Goal: Task Accomplishment & Management: Use online tool/utility

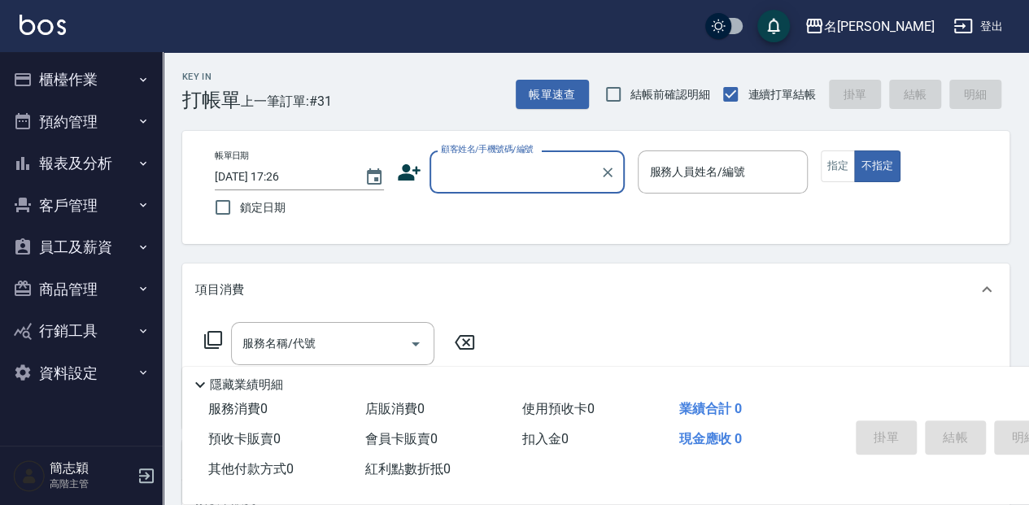
click at [464, 176] on input "顧客姓名/手機號碼/編號" at bounding box center [515, 172] width 156 height 28
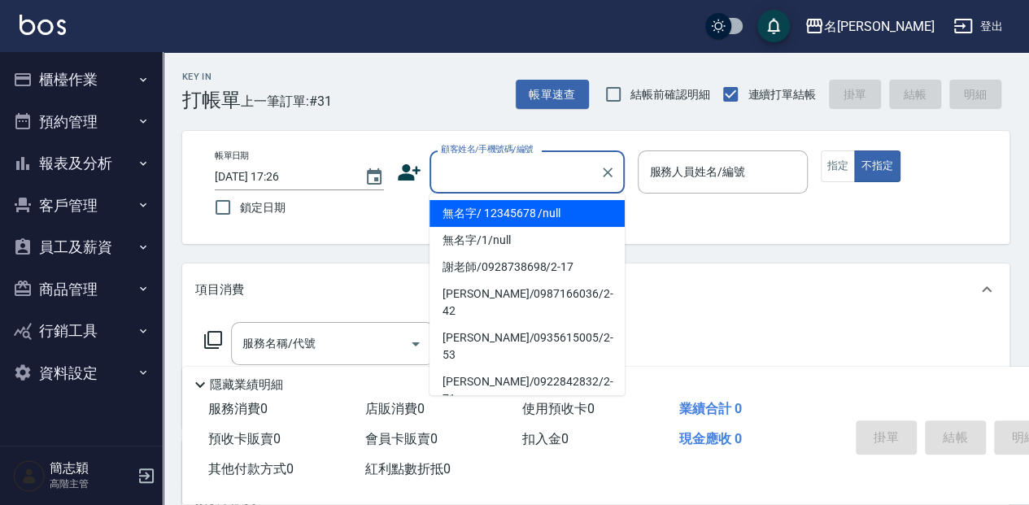
click at [488, 217] on li "無名字/ 12345678 /null" at bounding box center [526, 213] width 195 height 27
type input "無名字/ 12345678 /null"
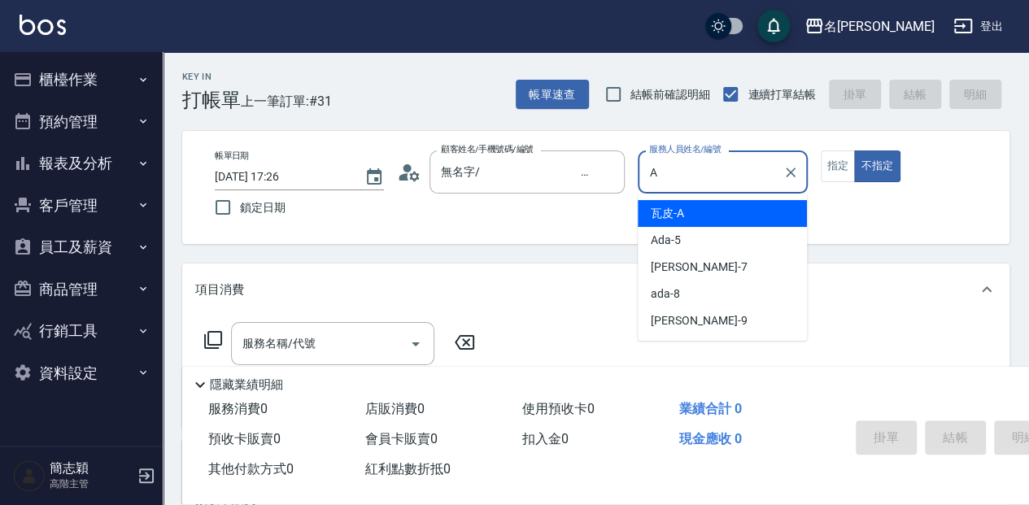
type input "瓦皮-A"
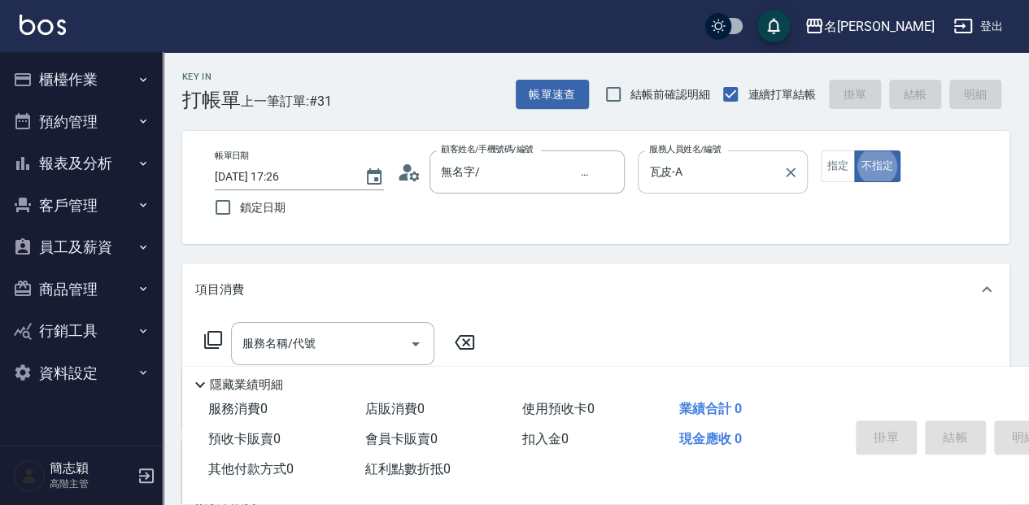
type button "false"
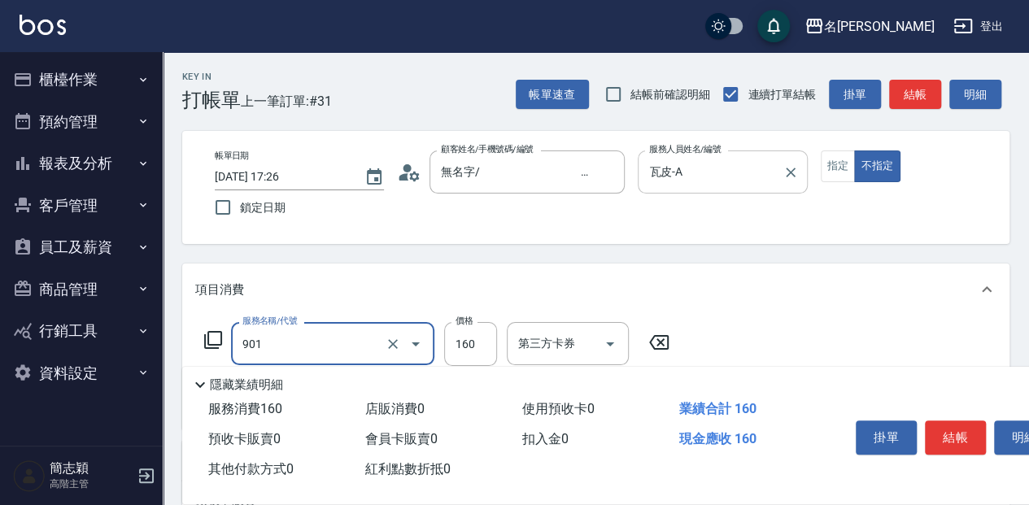
type input "修手(901)"
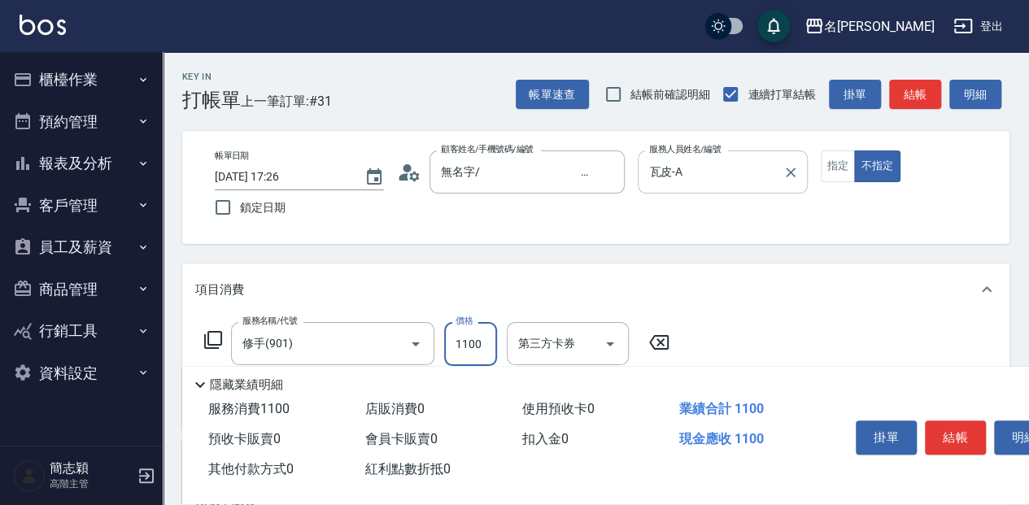
type input "1100"
click at [836, 165] on button "指定" at bounding box center [838, 166] width 35 height 32
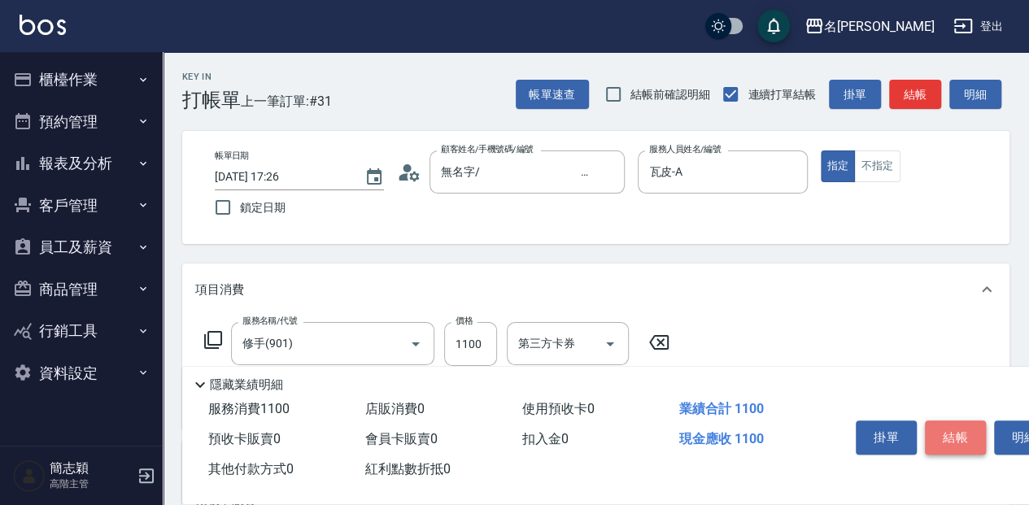
click at [947, 423] on button "結帳" at bounding box center [955, 437] width 61 height 34
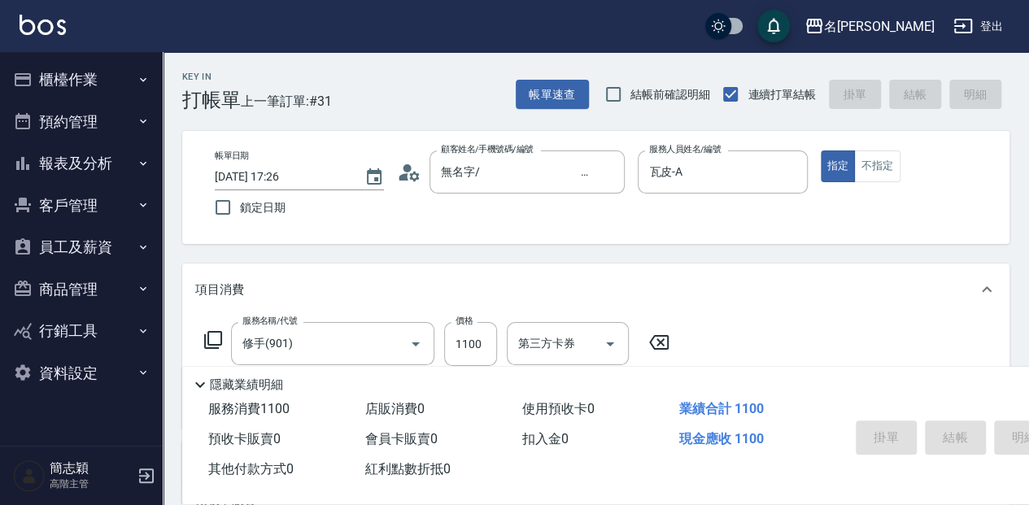
type input "[DATE] 18:07"
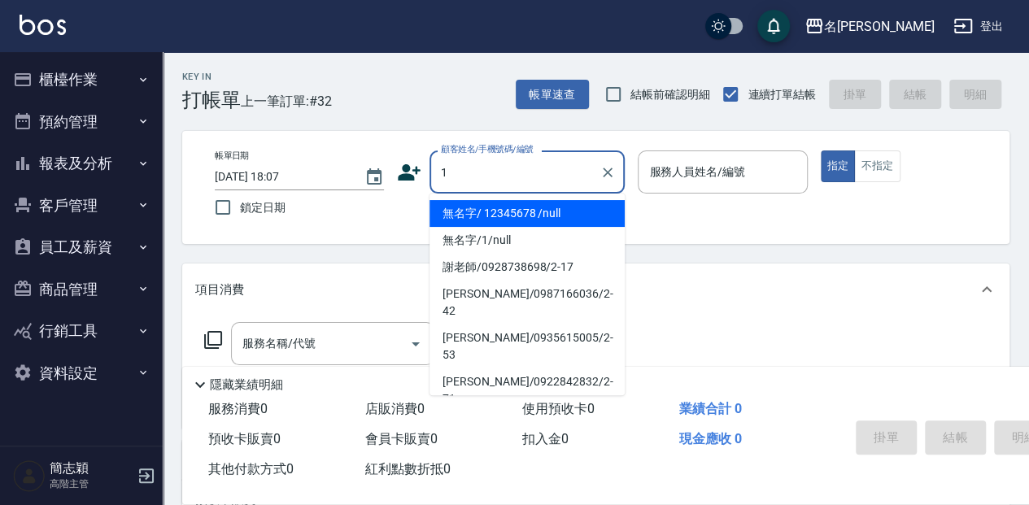
type input "無名字/ 12345678 /null"
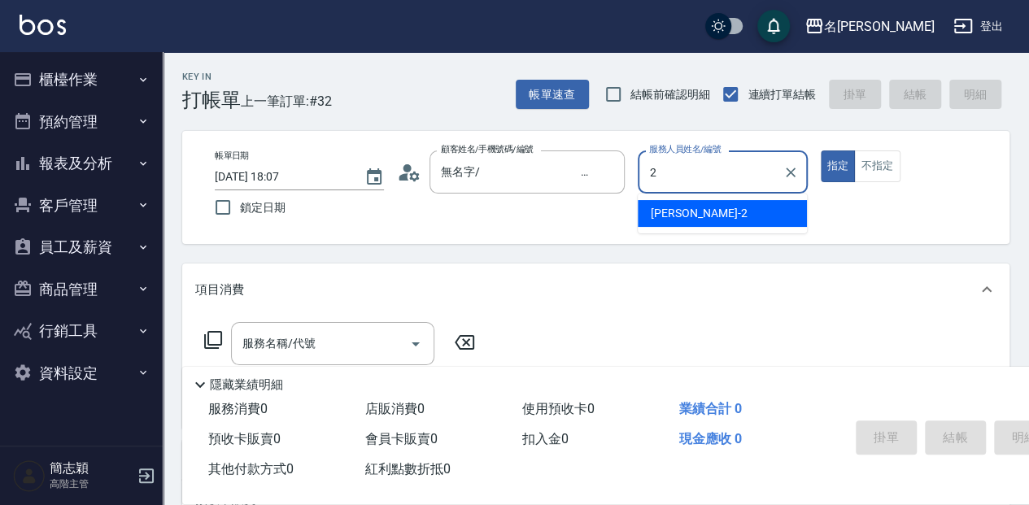
type input "[PERSON_NAME]-2"
type button "true"
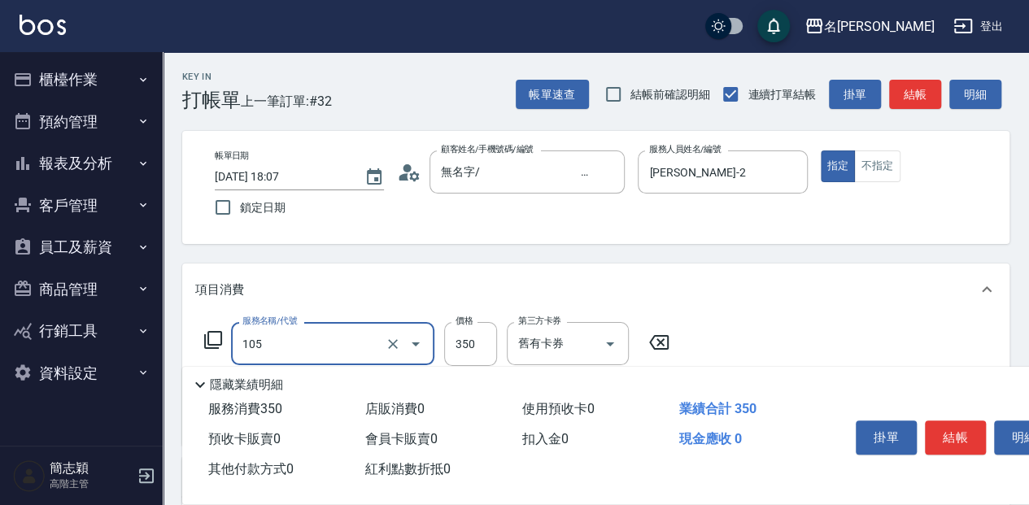
type input "新草本單次(105)"
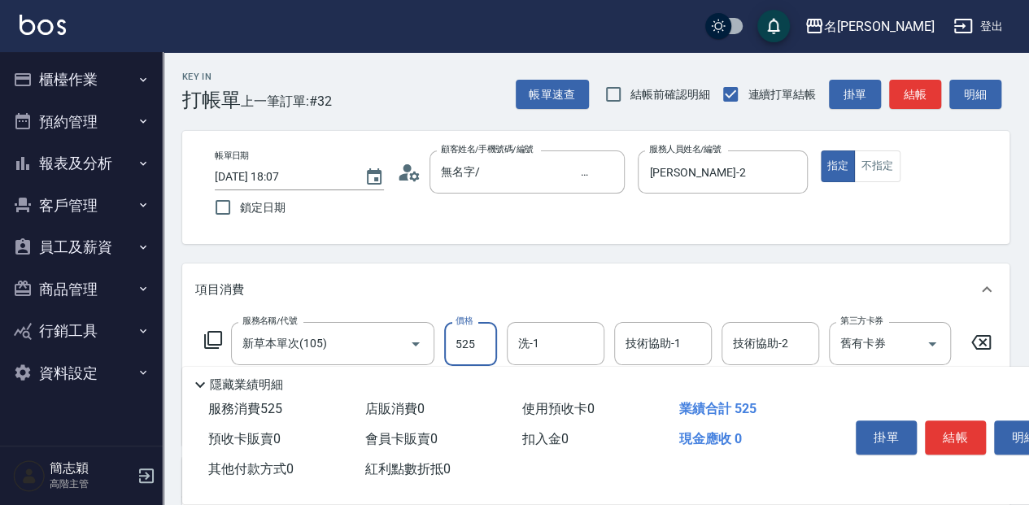
type input "525"
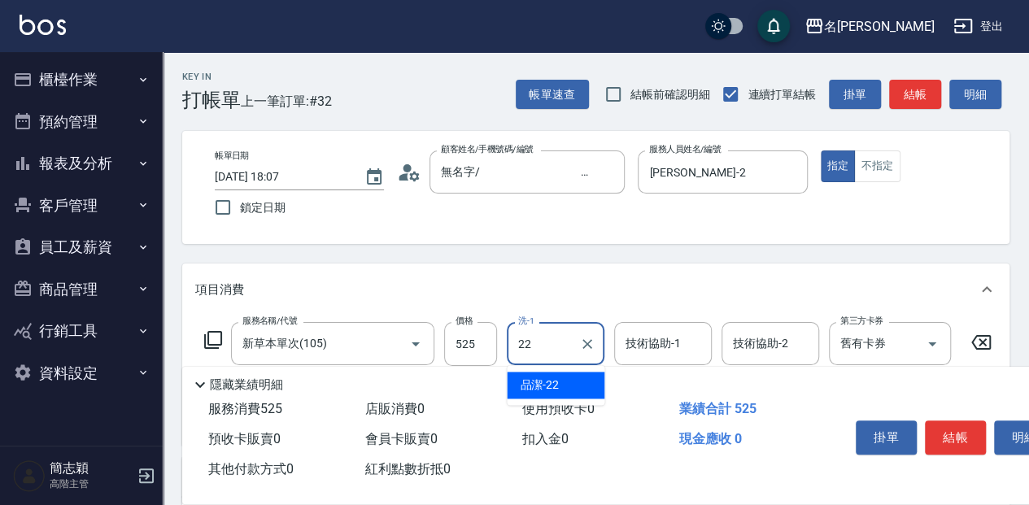
type input "品潔-22"
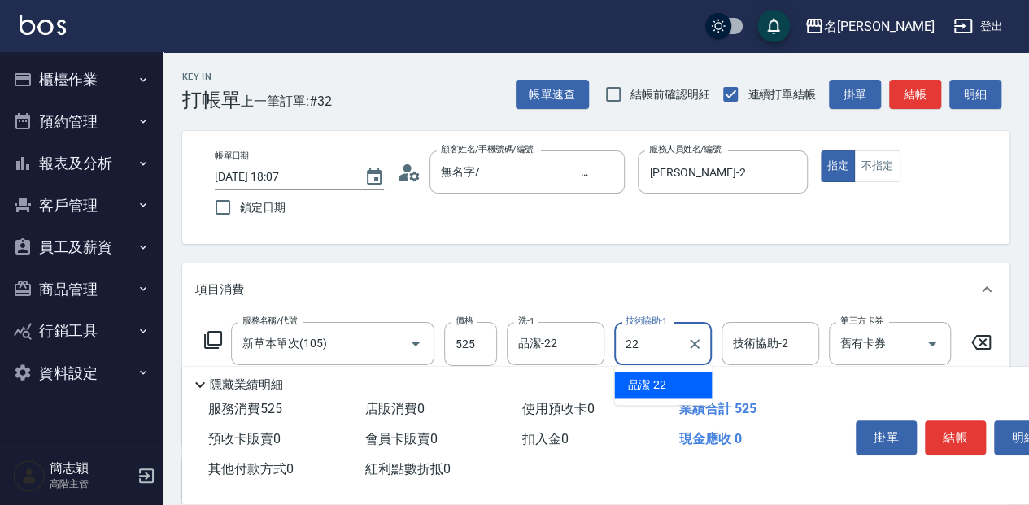
type input "品潔-22"
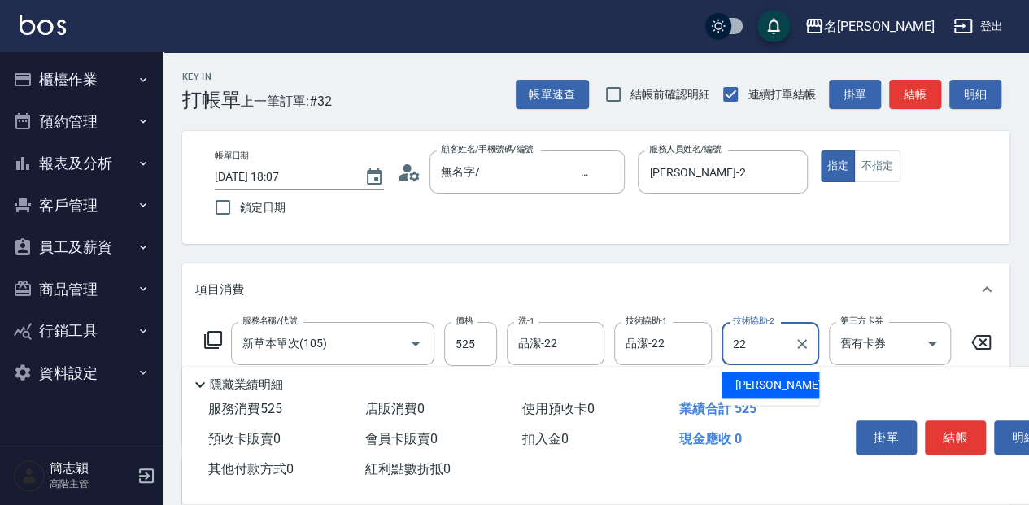
type input "品潔-22"
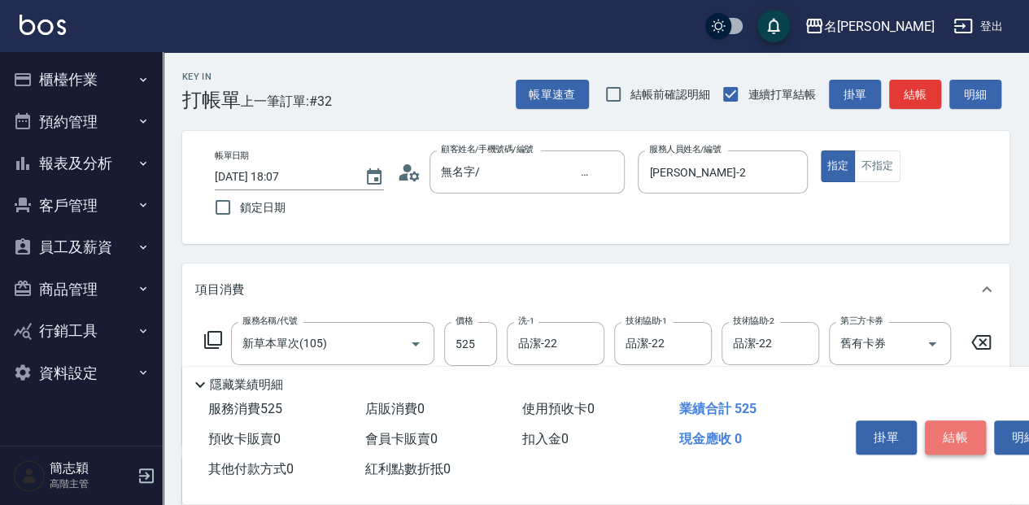
click at [956, 429] on button "結帳" at bounding box center [955, 437] width 61 height 34
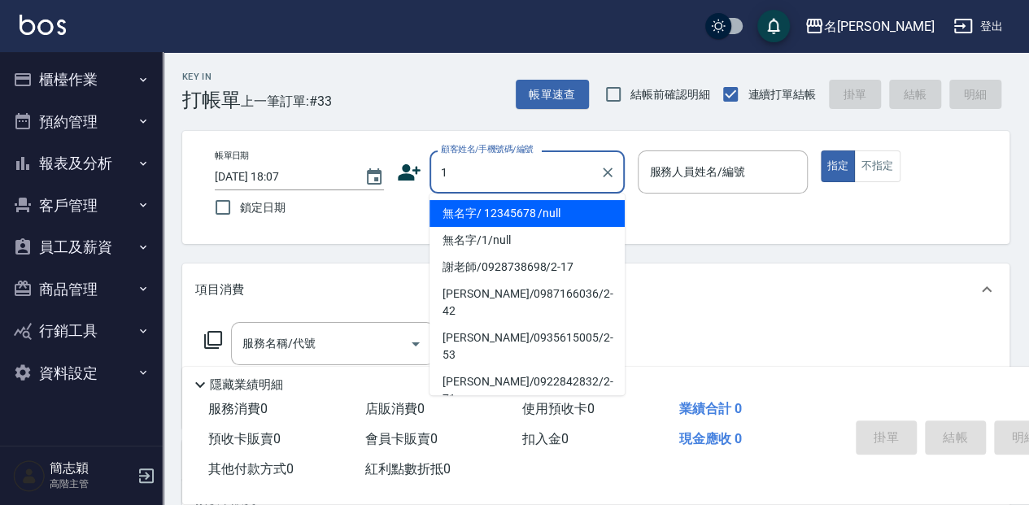
type input "無名字/ 12345678 /null"
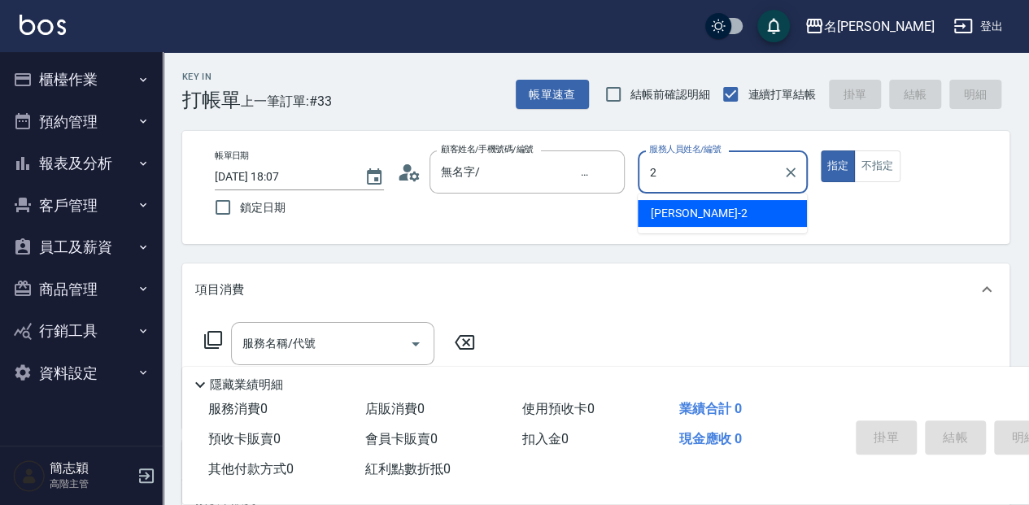
type input "[PERSON_NAME]-2"
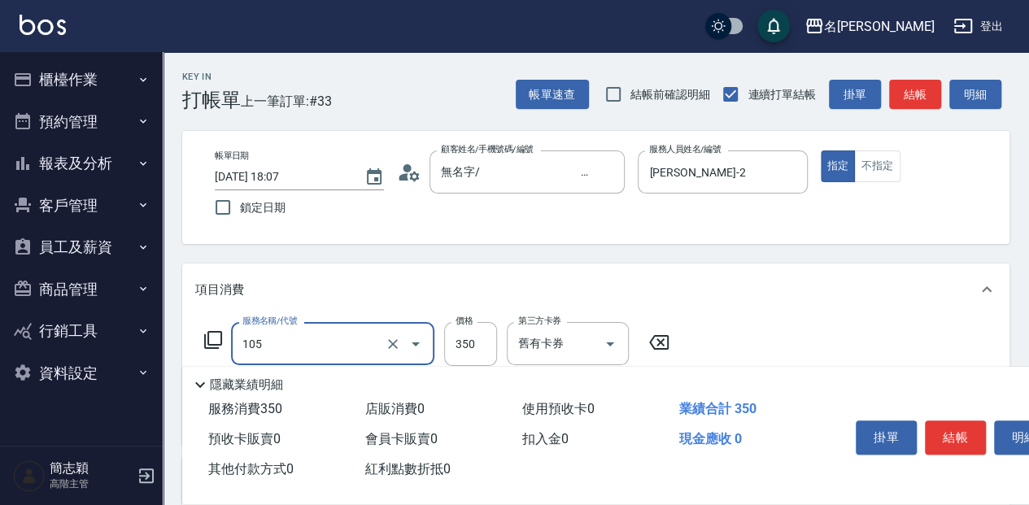
type input "新草本單次(105)"
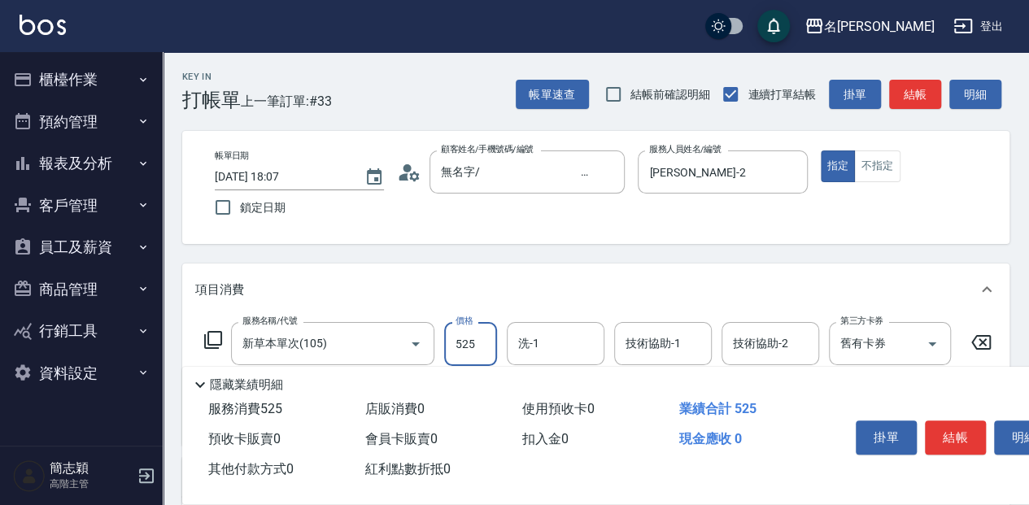
type input "525"
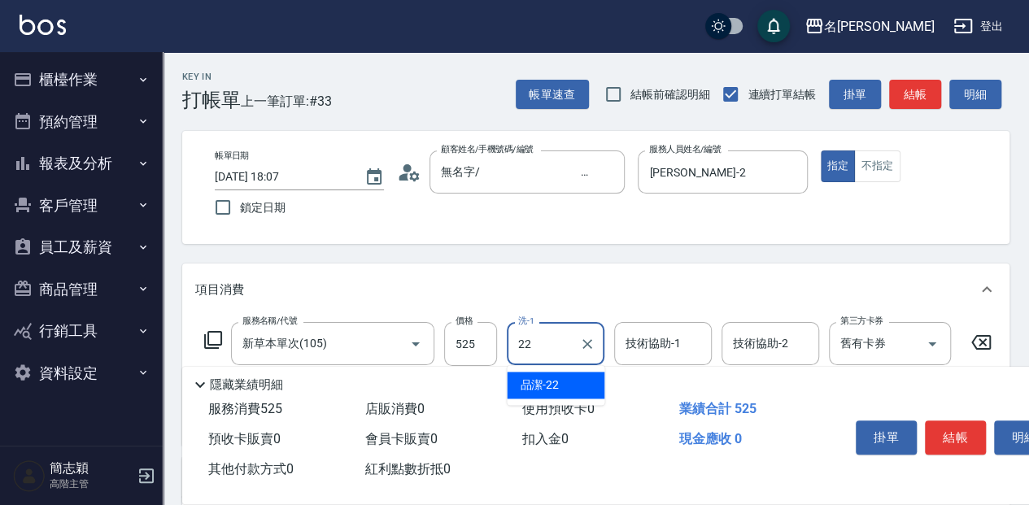
type input "品潔-22"
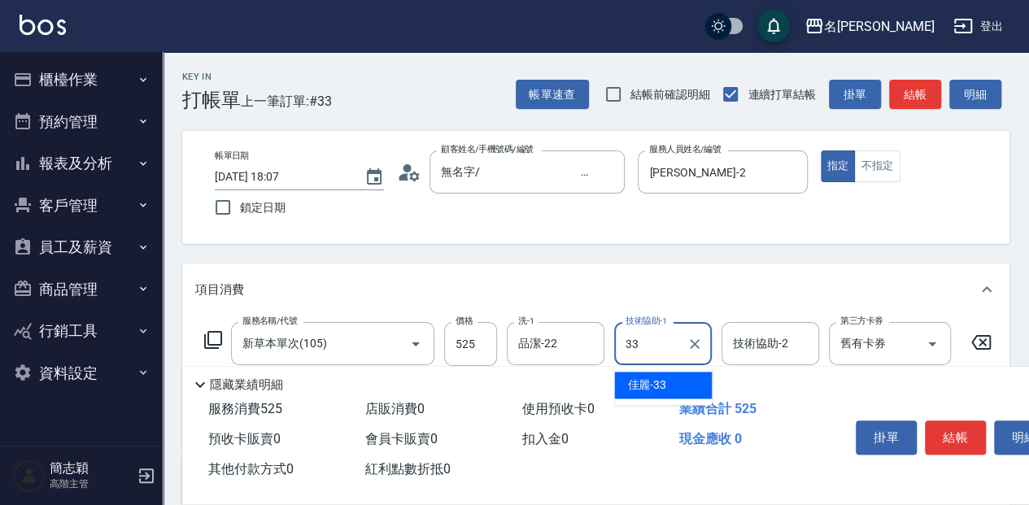
type input "佳麗-33"
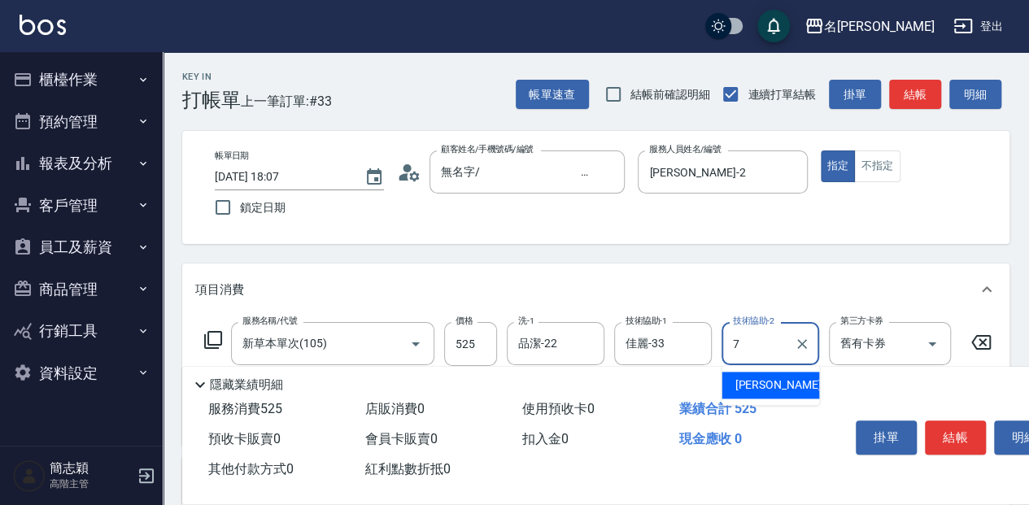
type input "[PERSON_NAME]-7"
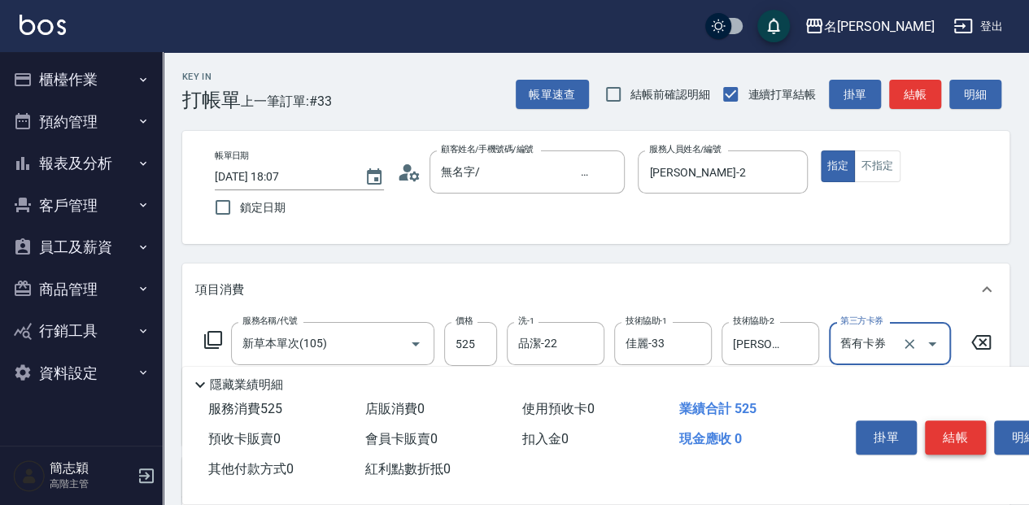
click at [967, 436] on button "結帳" at bounding box center [955, 437] width 61 height 34
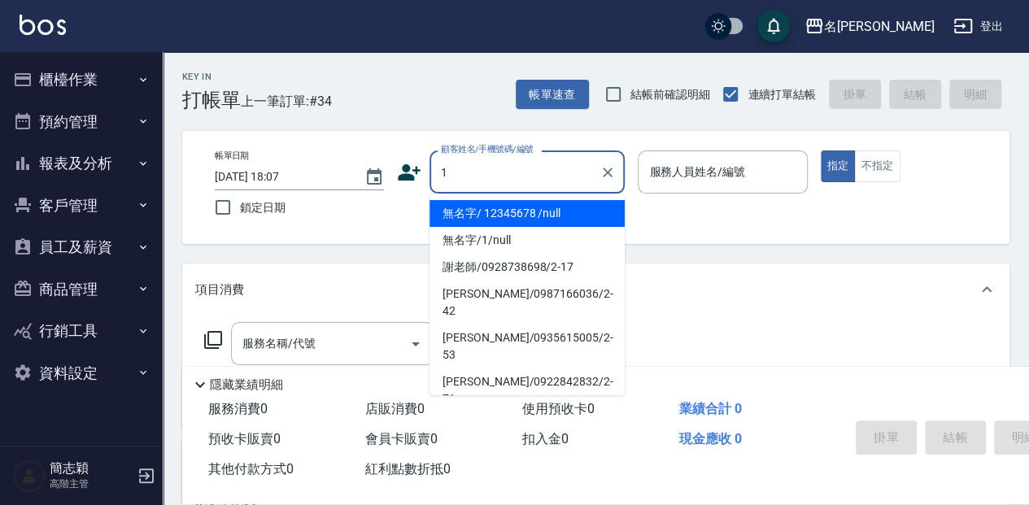
type input "無名字/ 12345678 /null"
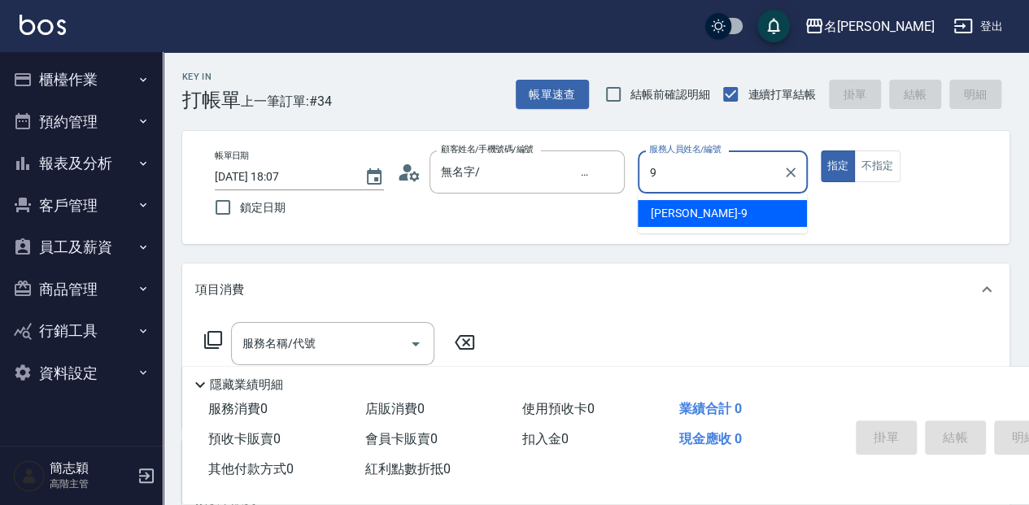
type input "[PERSON_NAME]-9"
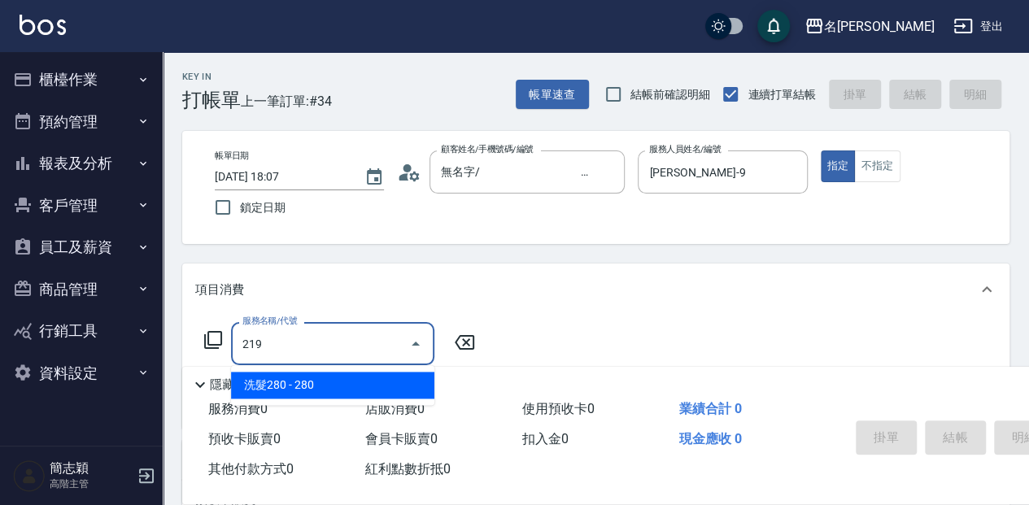
type input "洗髮280(219)"
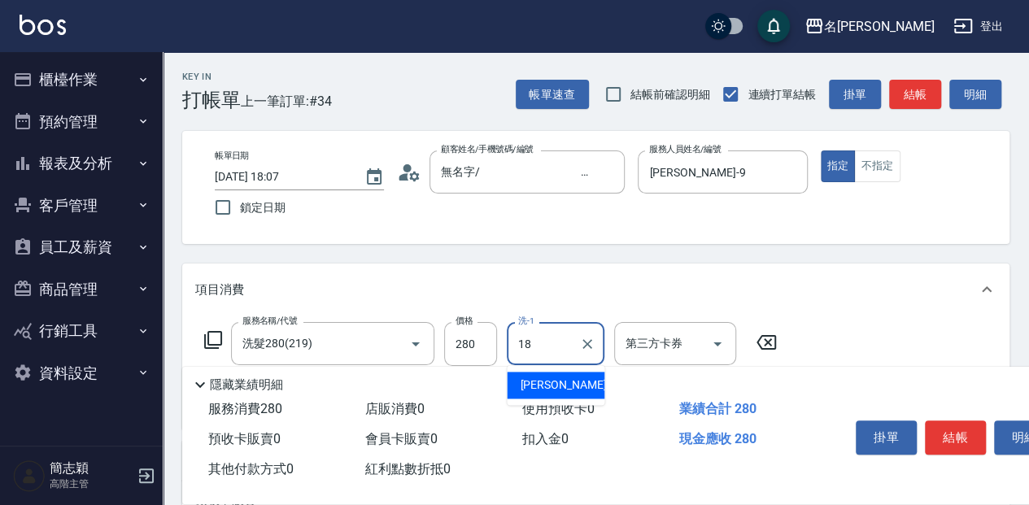
type input "[PERSON_NAME]-18"
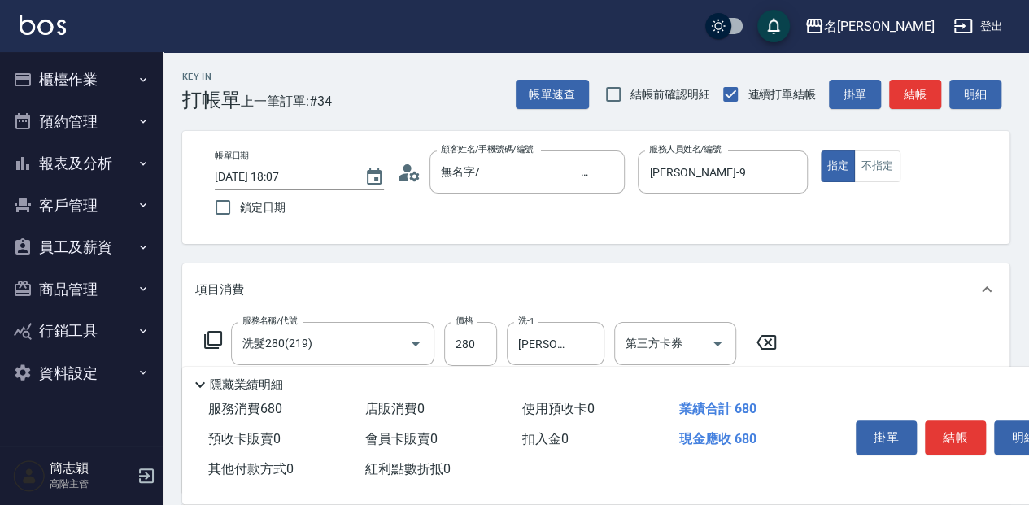
type input "剪髮(400)(401)"
type input "450"
drag, startPoint x: 964, startPoint y: 435, endPoint x: 963, endPoint y: 417, distance: 17.9
click at [963, 420] on button "結帳" at bounding box center [955, 437] width 61 height 34
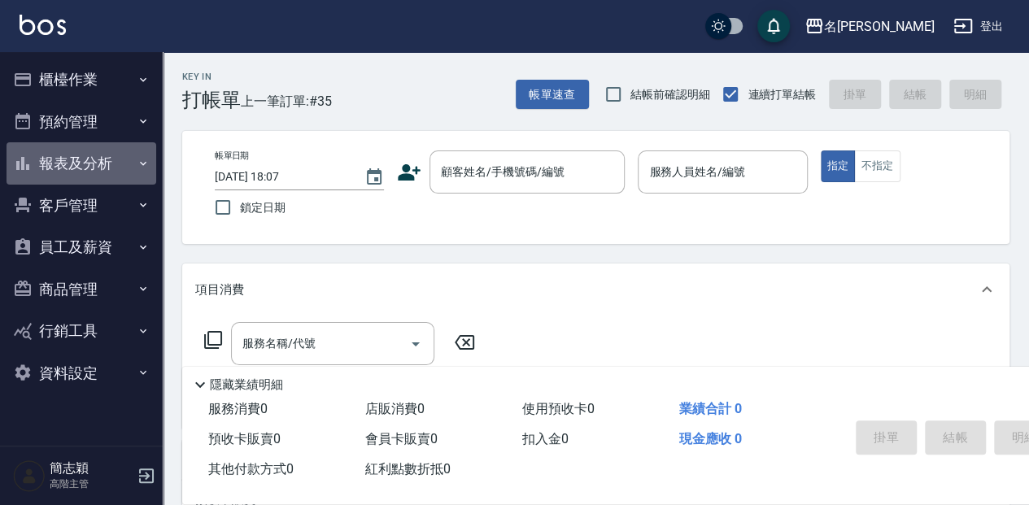
click at [98, 169] on button "報表及分析" at bounding box center [82, 163] width 150 height 42
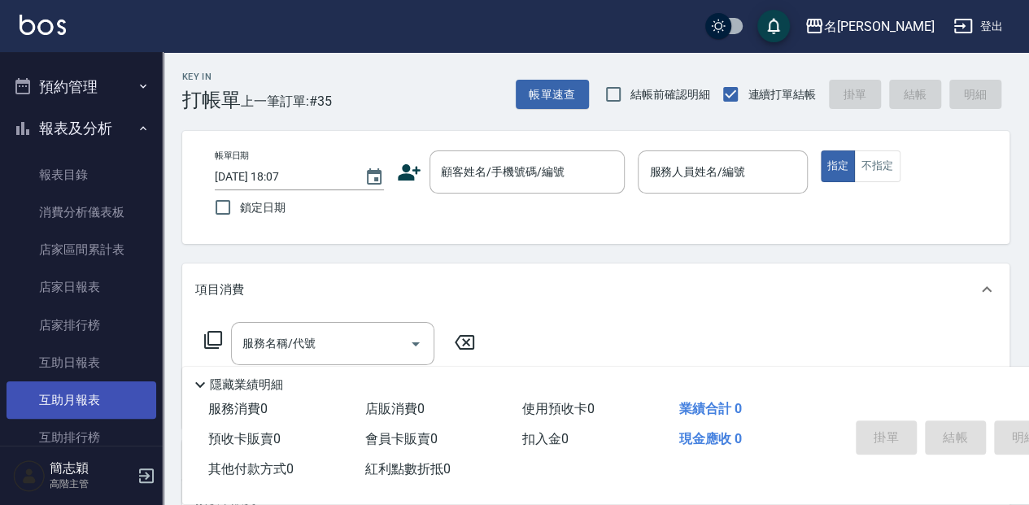
scroll to position [54, 0]
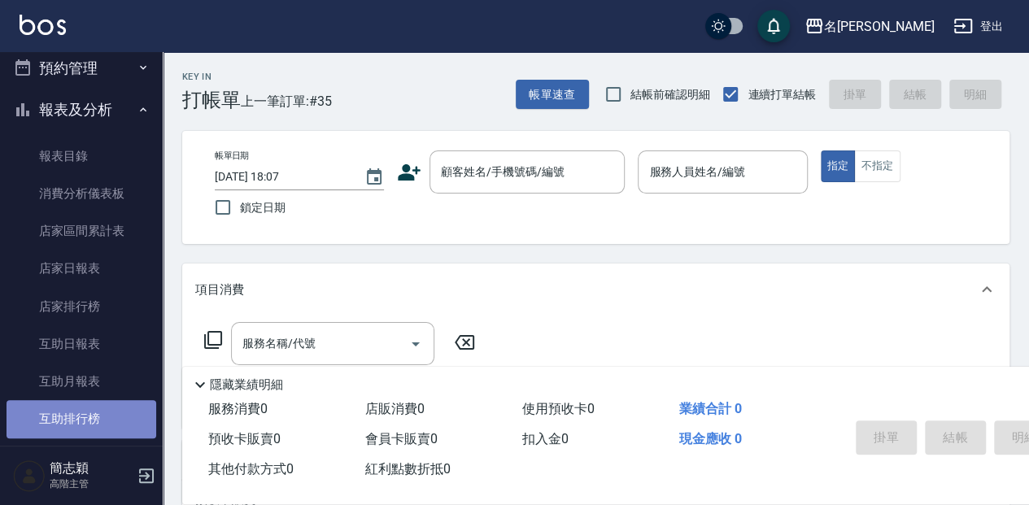
click at [105, 405] on link "互助排行榜" at bounding box center [82, 418] width 150 height 37
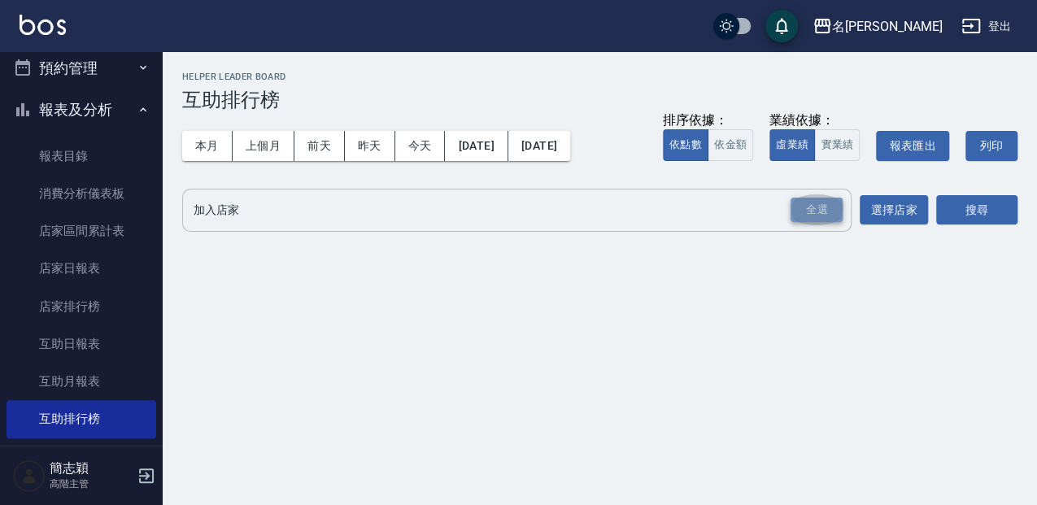
click at [811, 201] on div "全選" at bounding box center [816, 210] width 52 height 25
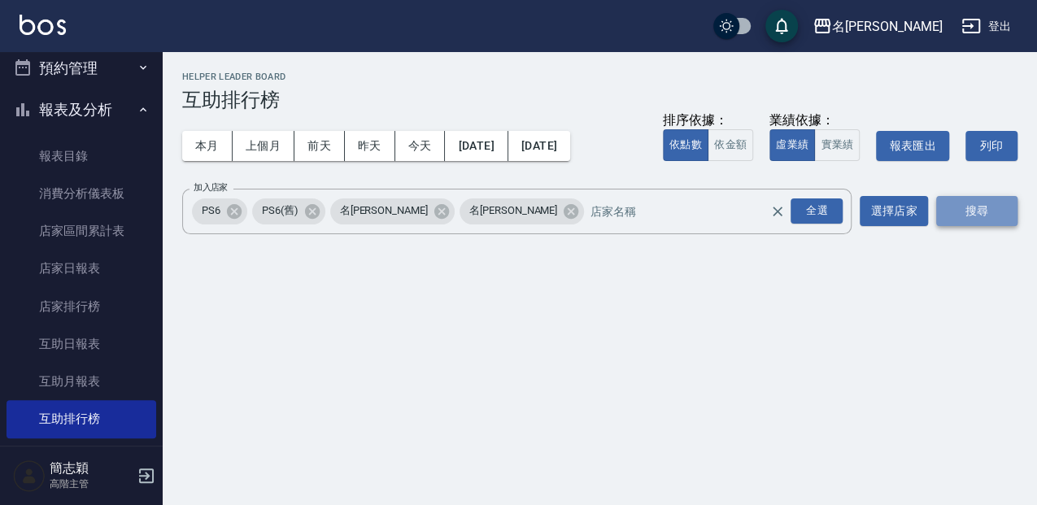
click at [969, 203] on button "搜尋" at bounding box center [976, 211] width 81 height 30
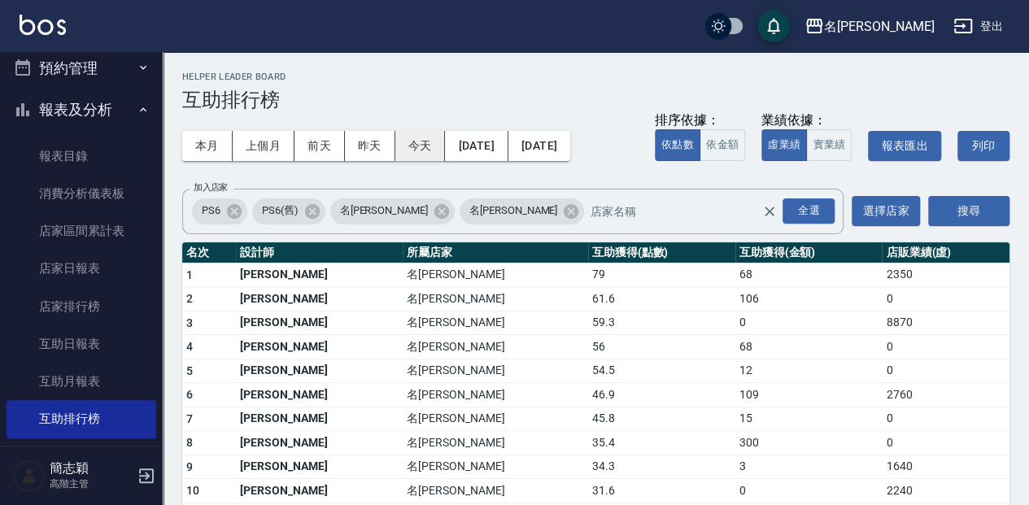
click at [405, 138] on button "今天" at bounding box center [420, 146] width 50 height 30
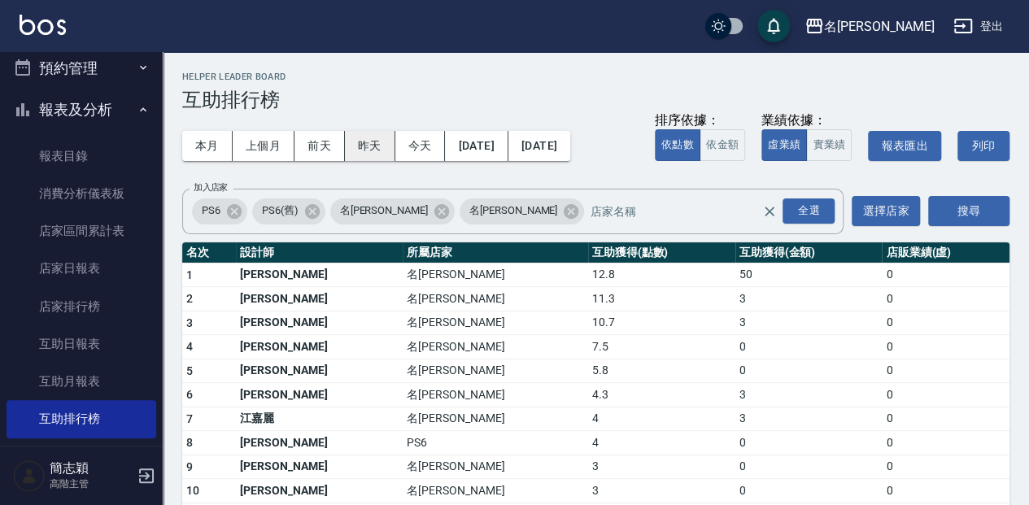
click at [375, 150] on button "昨天" at bounding box center [370, 146] width 50 height 30
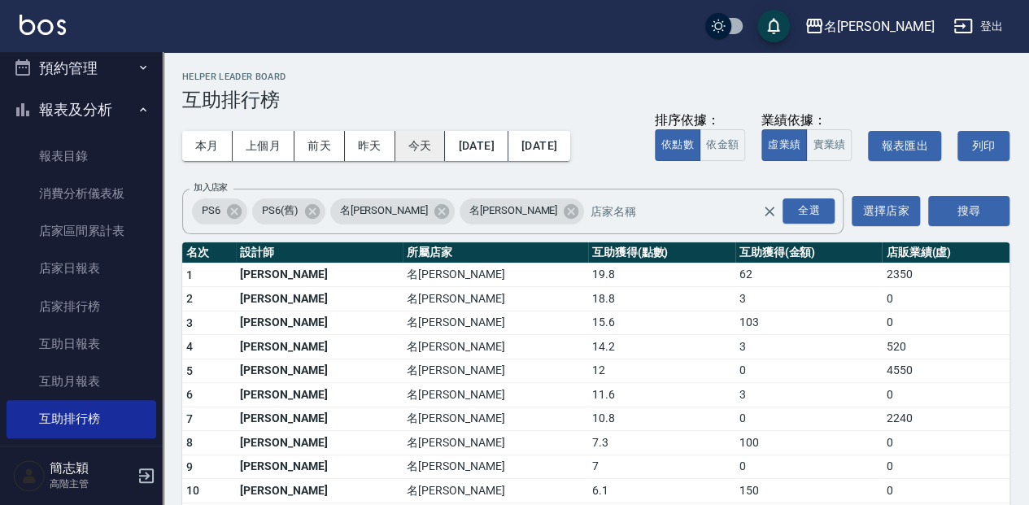
click at [408, 147] on button "今天" at bounding box center [420, 146] width 50 height 30
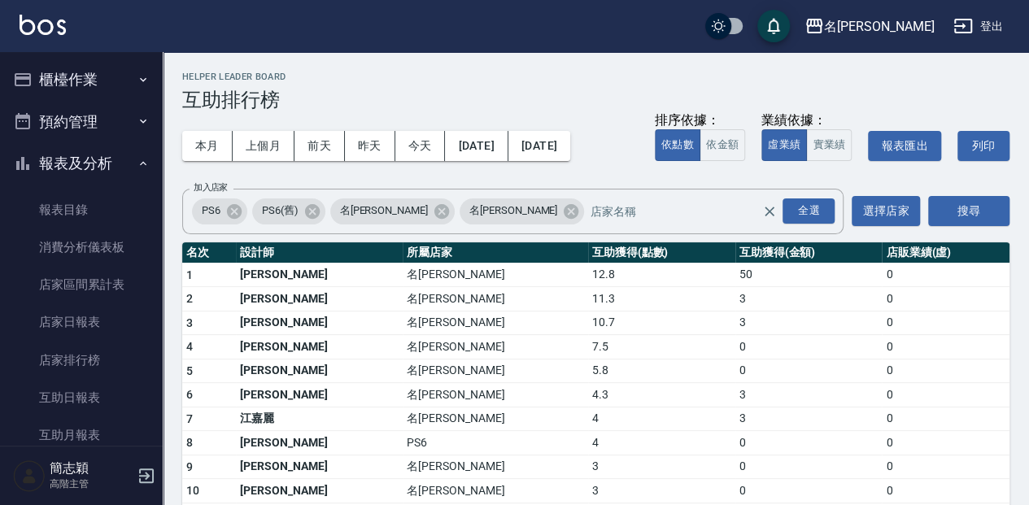
click at [121, 75] on button "櫃檯作業" at bounding box center [82, 80] width 150 height 42
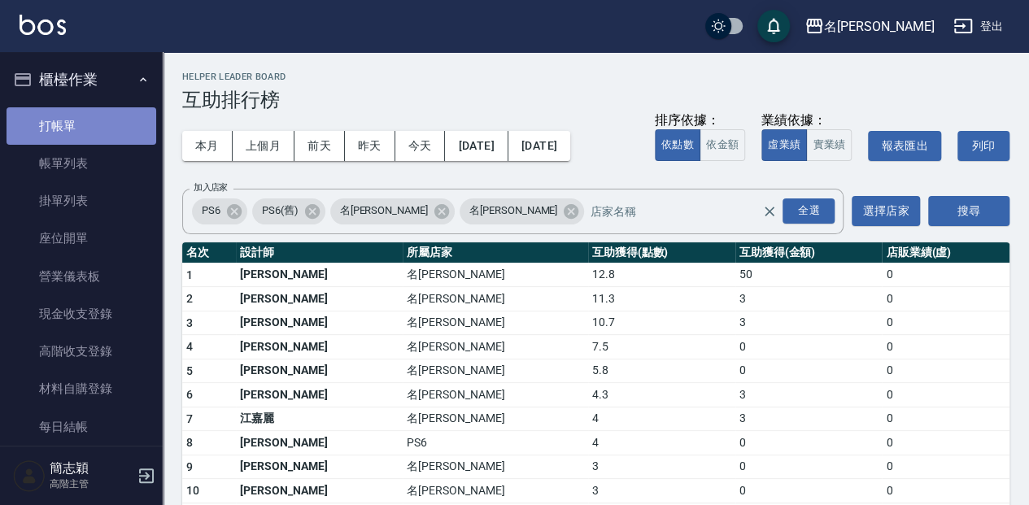
click at [138, 124] on link "打帳單" at bounding box center [82, 125] width 150 height 37
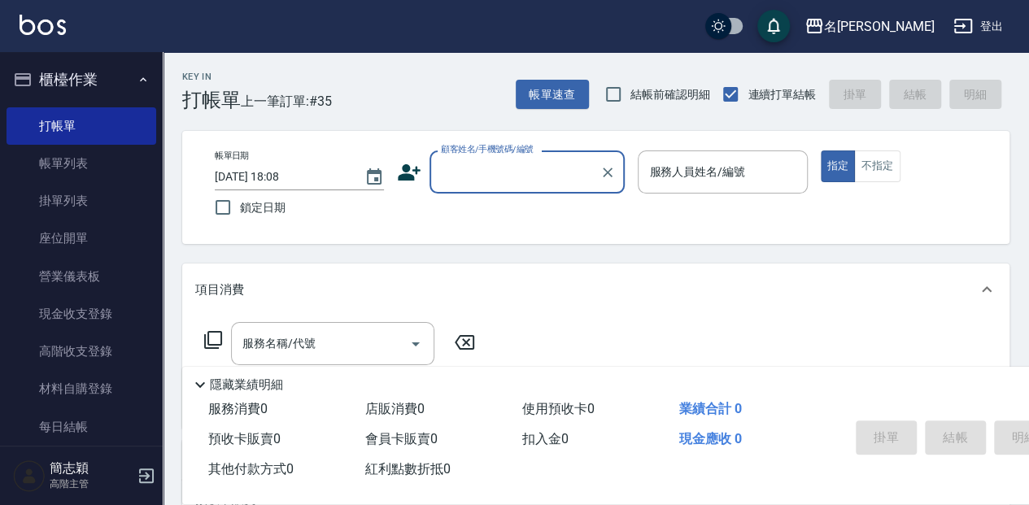
click at [430, 127] on div "Key In 打帳單 上一筆訂單:#35 帳單速查 結帳前確認明細 連續打單結帳 掛單 結帳 明細 帳單日期 [DATE] 18:08 鎖定日期 顧客姓名/手…" at bounding box center [596, 421] width 866 height 738
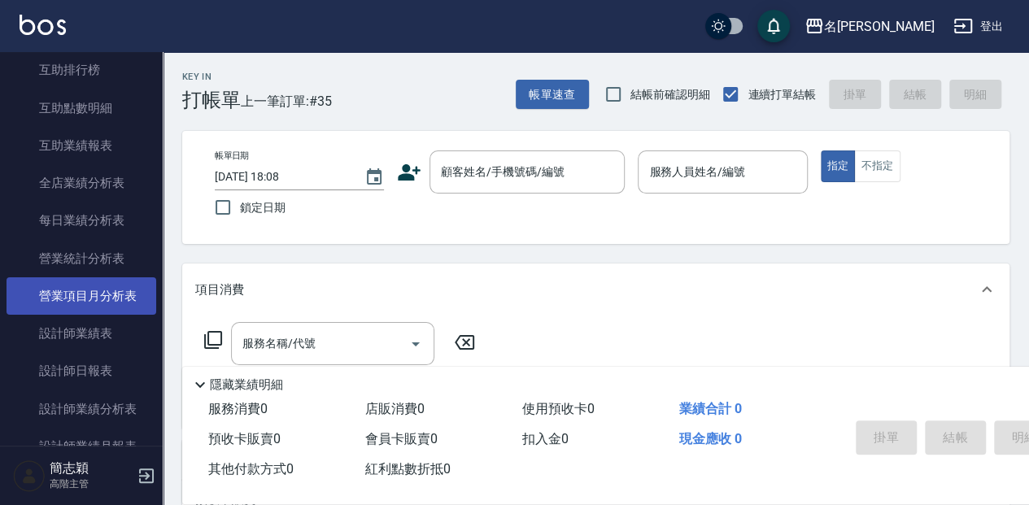
scroll to position [867, 0]
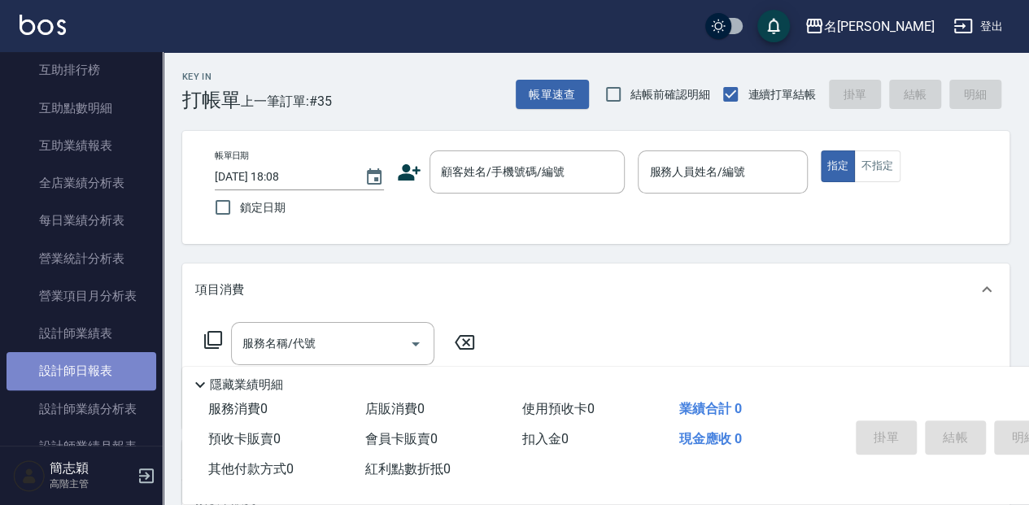
click at [87, 367] on link "設計師日報表" at bounding box center [82, 370] width 150 height 37
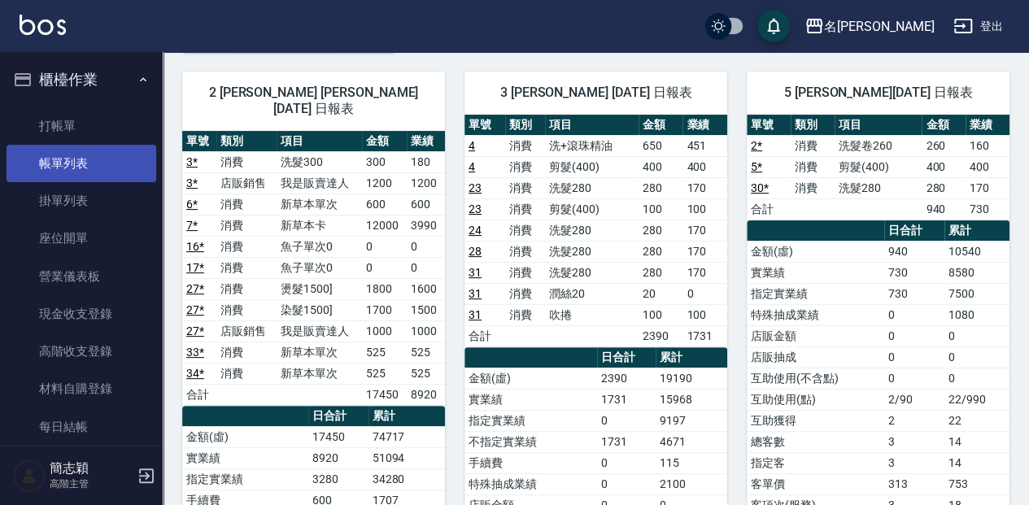
scroll to position [108, 0]
